Goal: Go to known website: Go to known website

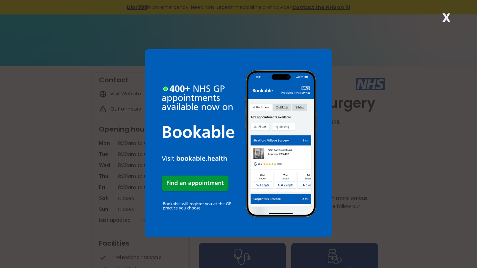
click at [153, 97] on img at bounding box center [239, 143] width 188 height 188
click at [447, 16] on strong "X" at bounding box center [446, 17] width 8 height 17
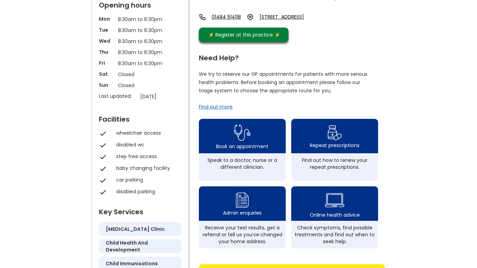
scroll to position [138, 0]
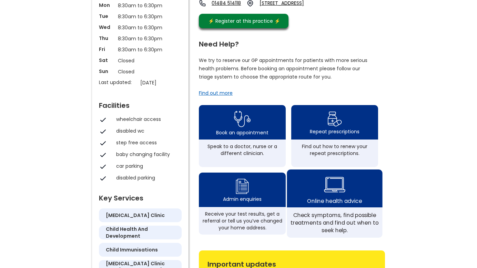
click at [341, 187] on img at bounding box center [334, 184] width 21 height 25
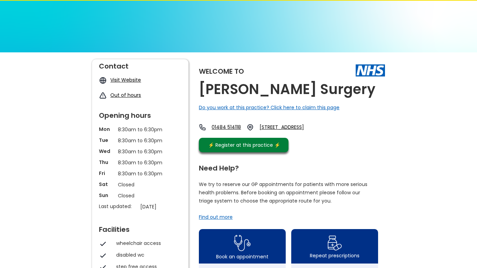
scroll to position [0, 0]
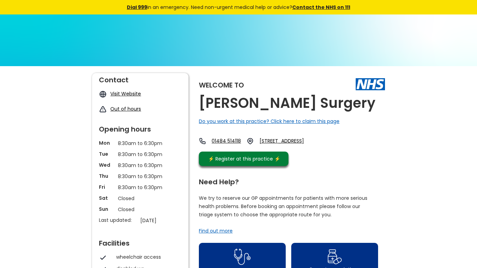
click at [127, 93] on link "Visit Website" at bounding box center [125, 93] width 31 height 7
